Goal: Register for event/course

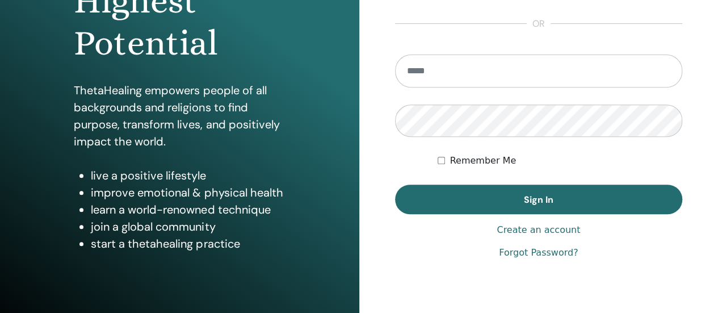
scroll to position [227, 0]
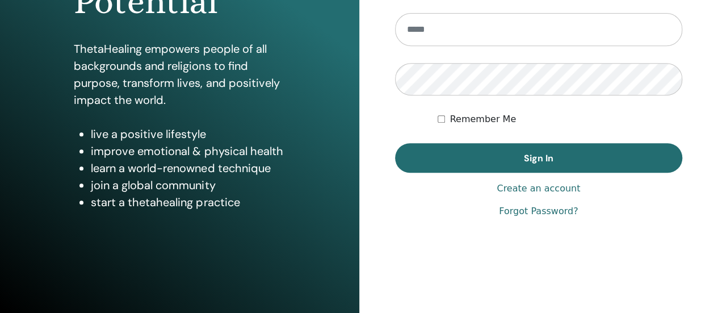
type input "**********"
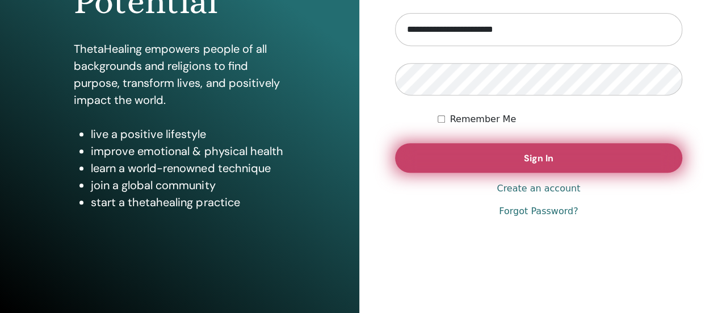
click at [471, 160] on button "Sign In" at bounding box center [539, 158] width 288 height 30
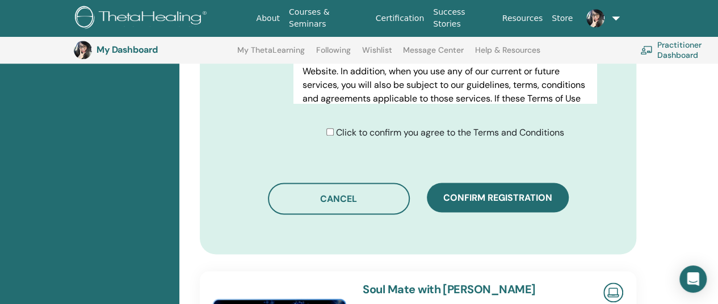
scroll to position [652, 0]
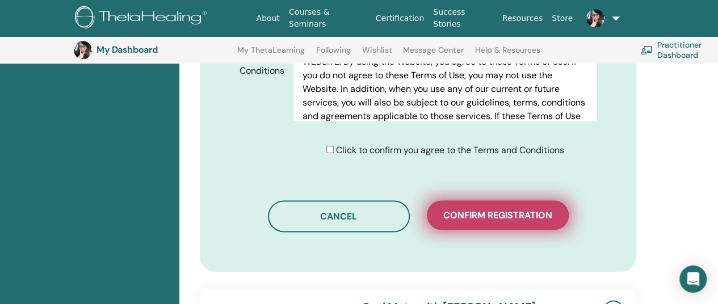
click at [492, 208] on button "Confirm registration" at bounding box center [498, 215] width 142 height 30
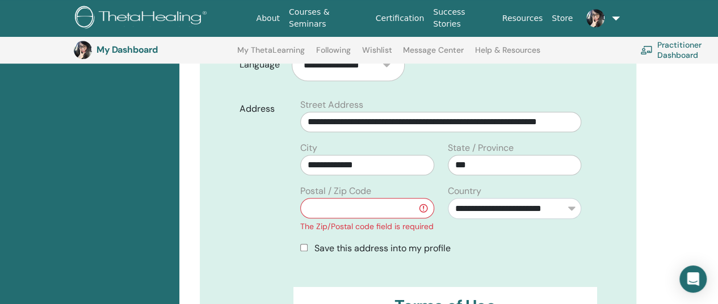
scroll to position [368, 0]
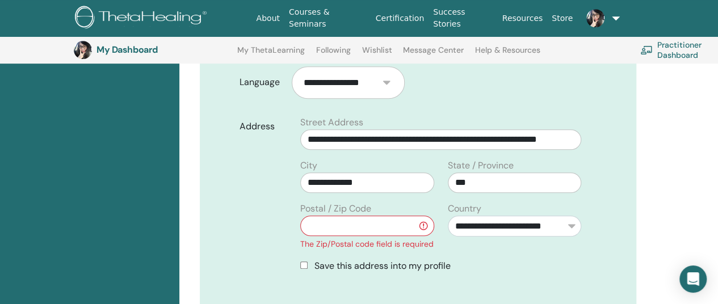
click at [361, 216] on input "text" at bounding box center [366, 226] width 133 height 20
type input "***"
click at [236, 230] on div "Address" at bounding box center [262, 199] width 62 height 166
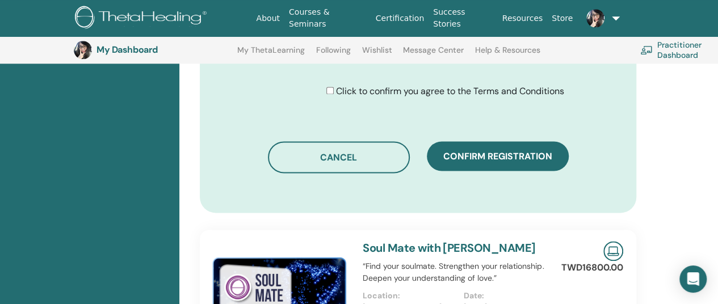
scroll to position [765, 0]
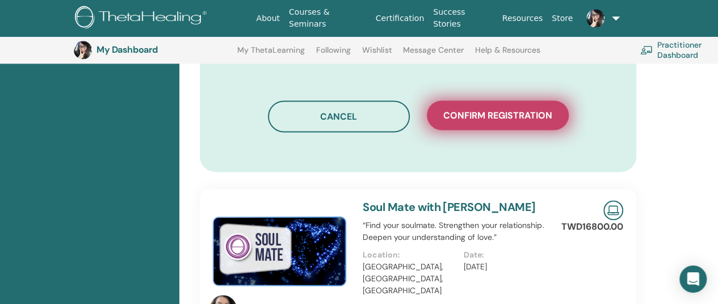
click at [528, 110] on span "Confirm registration" at bounding box center [497, 116] width 109 height 12
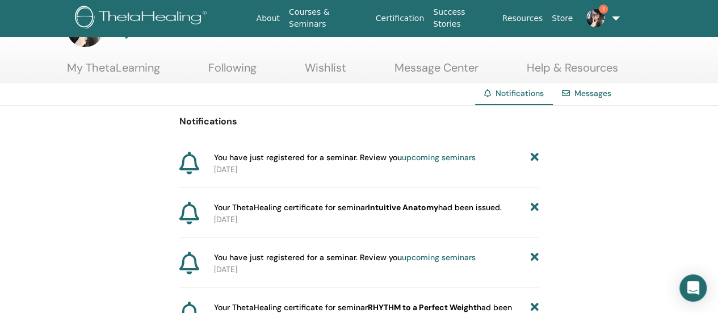
scroll to position [57, 0]
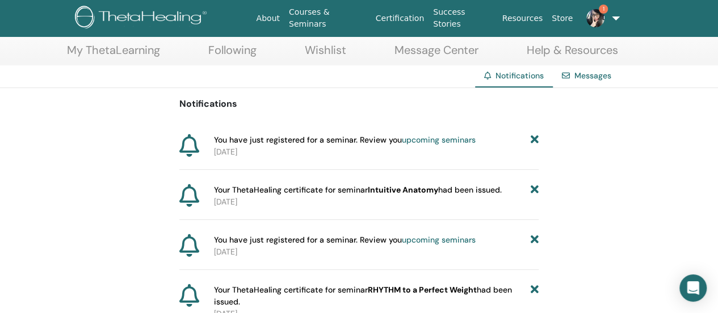
click at [424, 138] on link "upcoming seminars" at bounding box center [439, 140] width 74 height 10
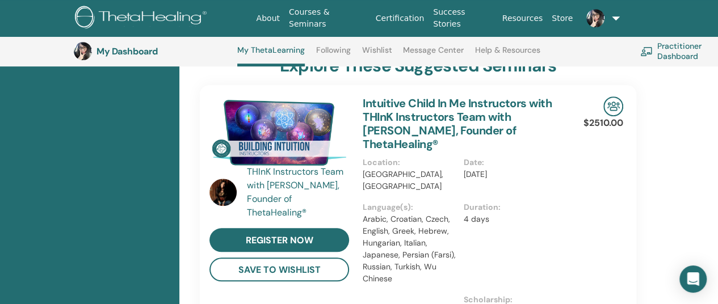
scroll to position [370, 0]
